Goal: Navigation & Orientation: Go to known website

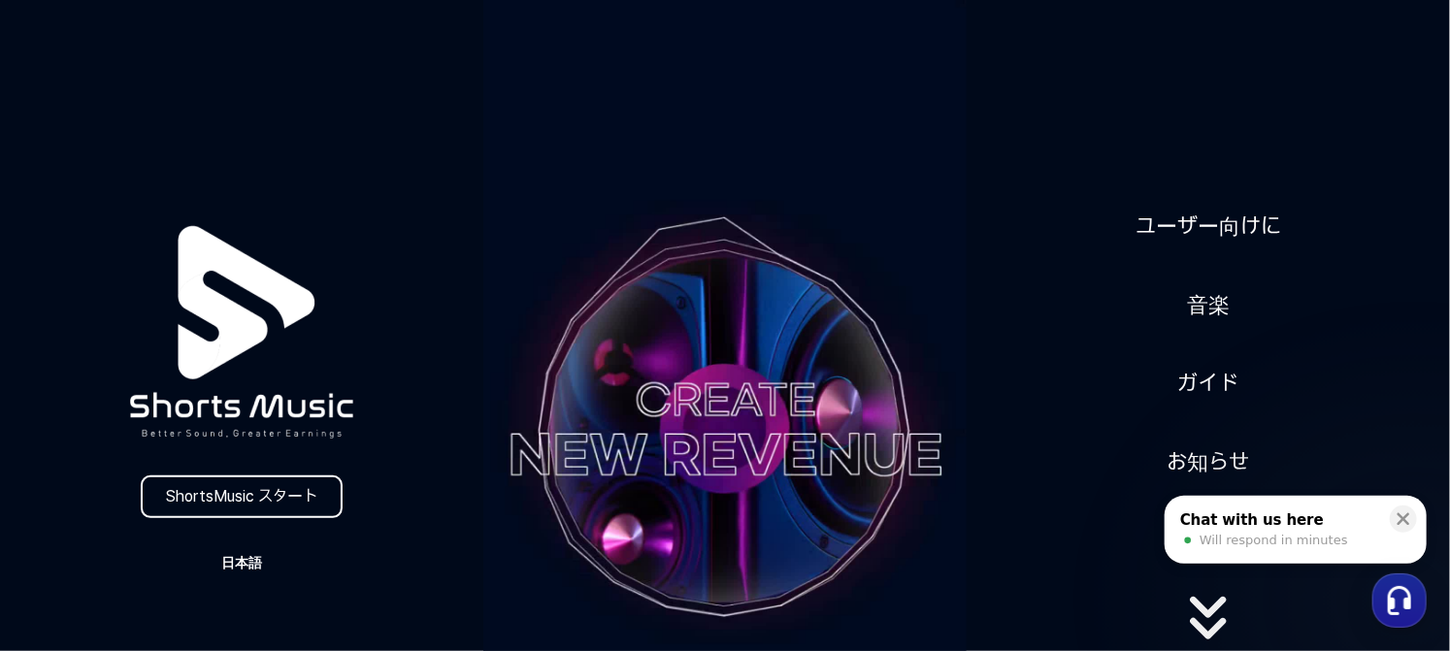
click at [237, 557] on button "日本語" at bounding box center [241, 562] width 93 height 27
click at [238, 639] on button "日本語" at bounding box center [242, 644] width 78 height 19
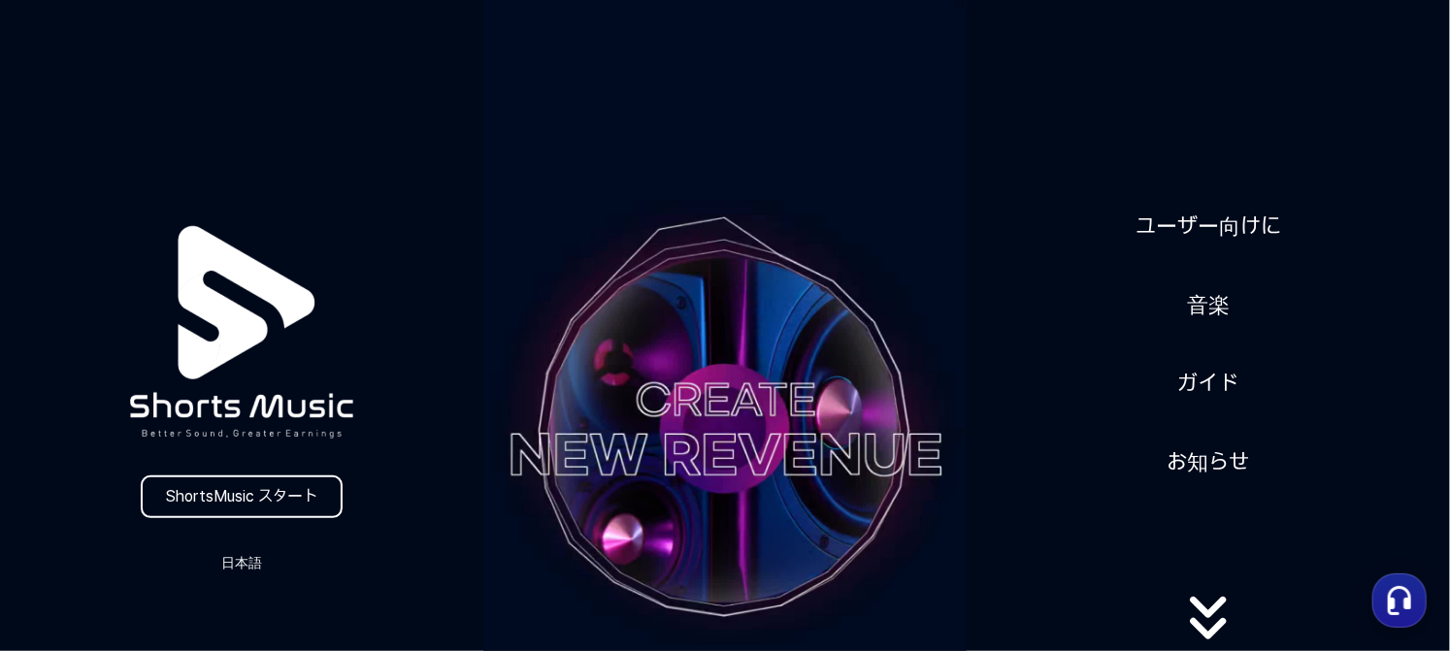
scroll to position [97, 0]
